Goal: Information Seeking & Learning: Learn about a topic

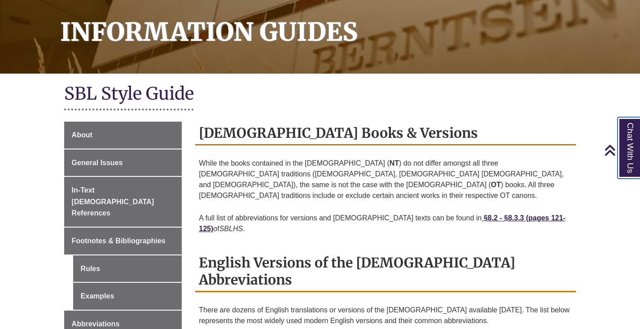
scroll to position [138, 0]
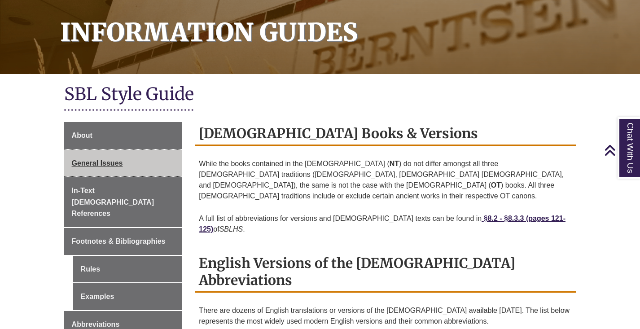
click at [110, 161] on span "General Issues" at bounding box center [97, 163] width 51 height 8
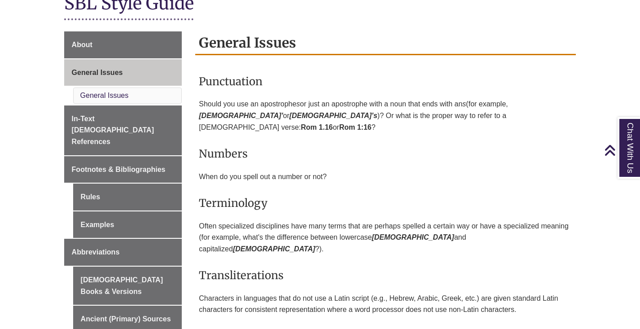
scroll to position [228, 0]
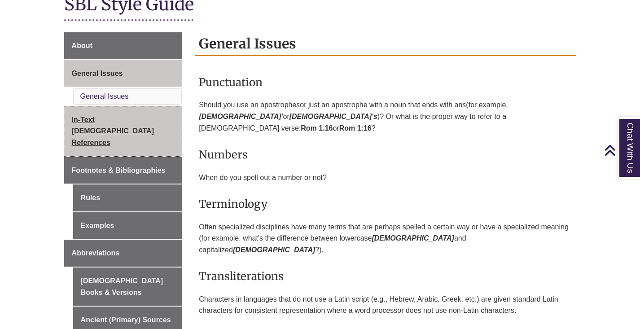
click at [145, 117] on span "In-Text [DEMOGRAPHIC_DATA] References" at bounding box center [113, 131] width 82 height 31
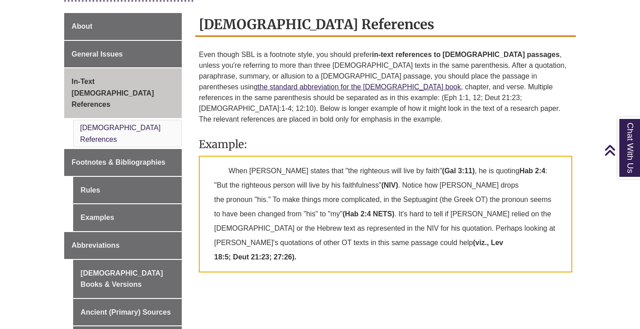
scroll to position [247, 0]
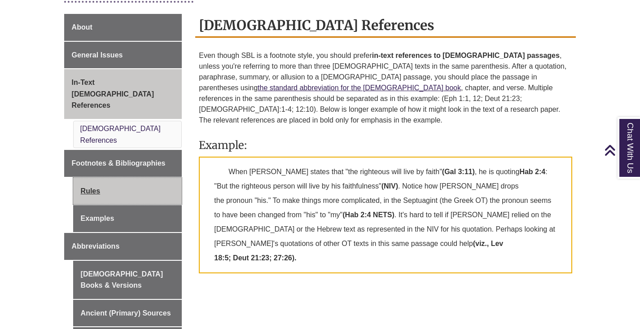
click at [102, 178] on link "Rules" at bounding box center [127, 191] width 109 height 27
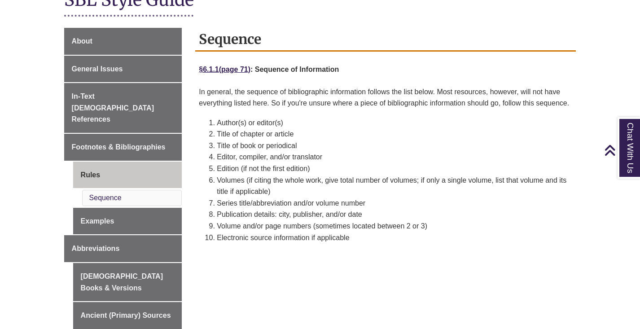
scroll to position [233, 0]
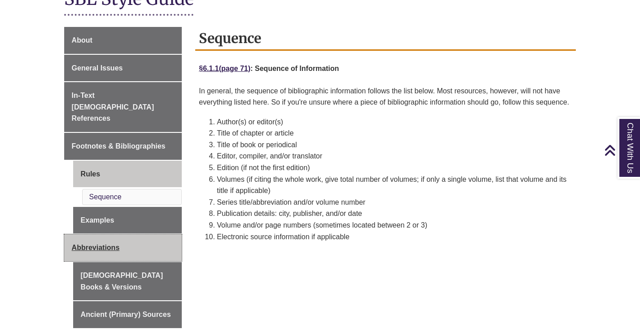
click at [112, 244] on span "Abbreviations" at bounding box center [96, 248] width 48 height 8
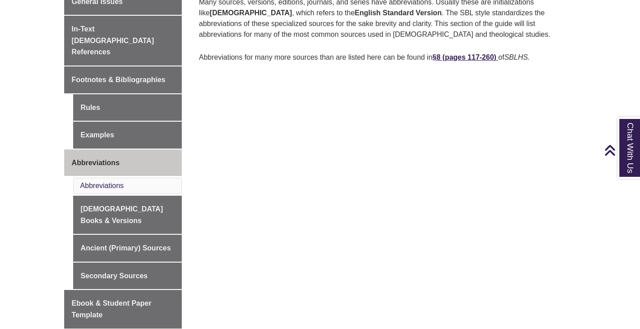
scroll to position [319, 0]
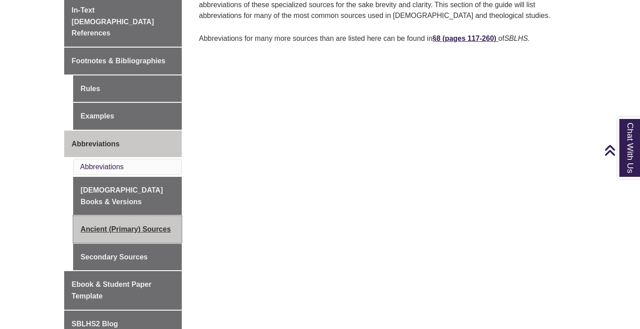
click at [156, 216] on link "Ancient (Primary) Sources" at bounding box center [127, 229] width 109 height 27
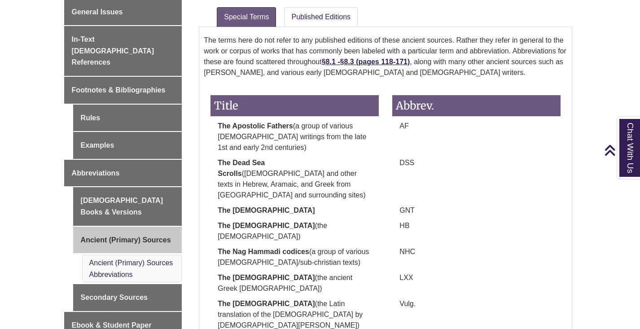
scroll to position [289, 0]
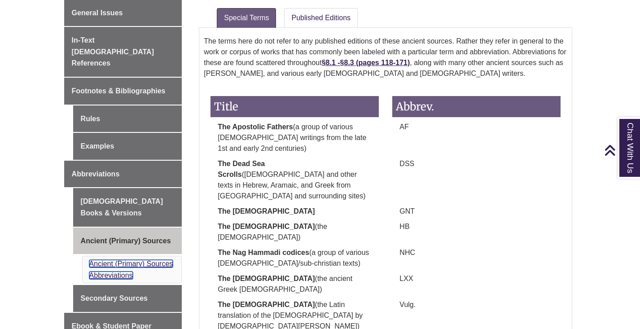
click at [115, 260] on link "Ancient (Primary) Sources Abbreviations" at bounding box center [131, 269] width 84 height 19
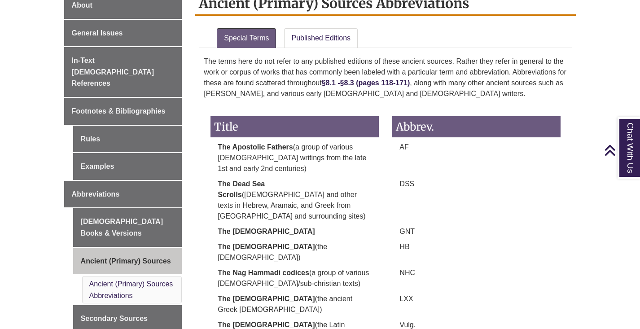
scroll to position [275, 0]
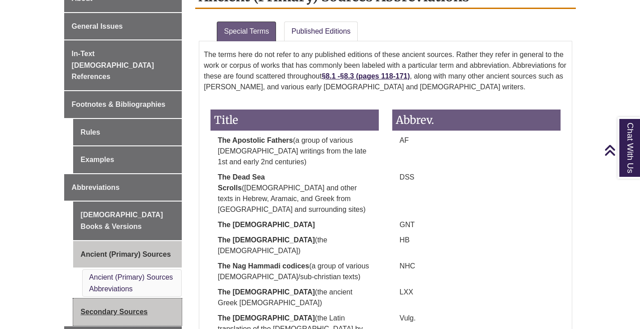
click at [155, 299] on link "Secondary Sources" at bounding box center [127, 312] width 109 height 27
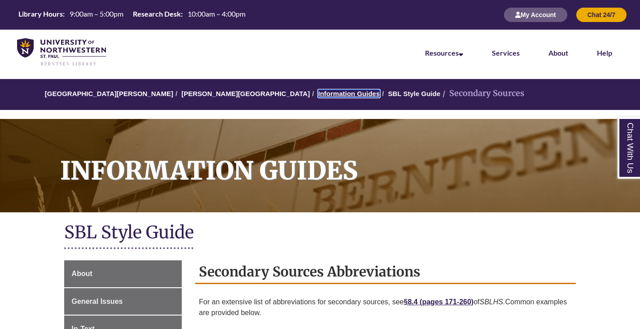
click at [318, 94] on link "Information Guides" at bounding box center [349, 94] width 62 height 8
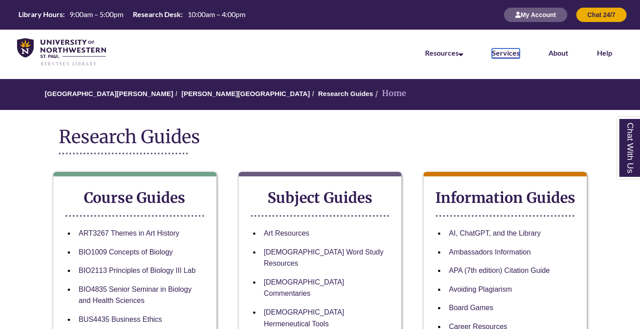
click at [501, 53] on link "Services" at bounding box center [506, 53] width 28 height 10
